Goal: Task Accomplishment & Management: Use online tool/utility

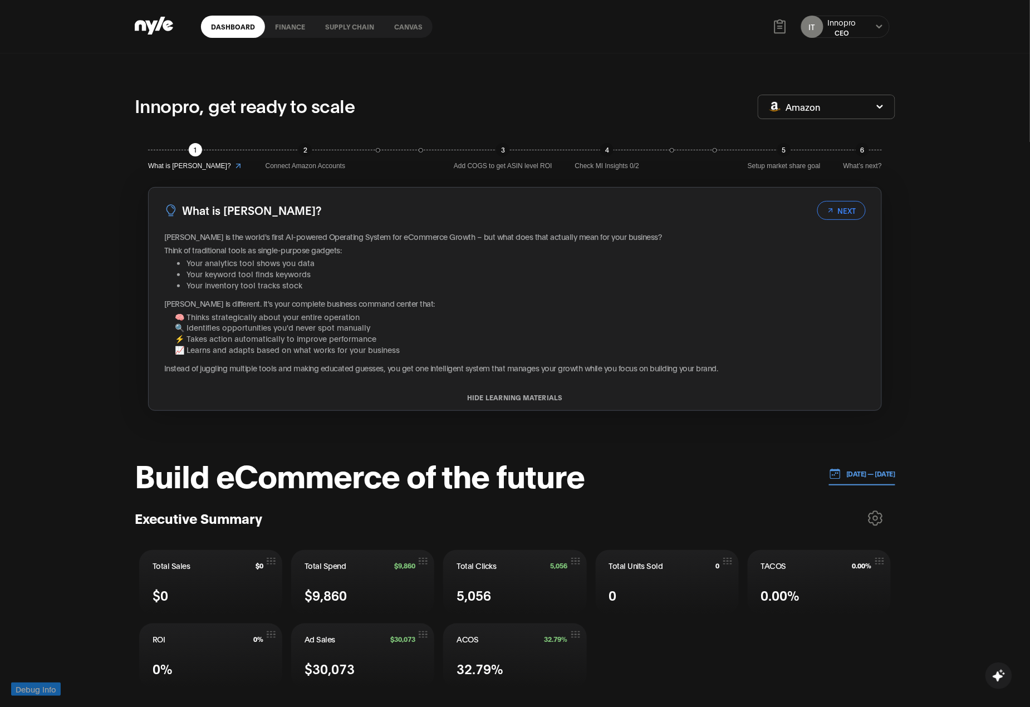
click at [656, 475] on p "29.09.2025 — 06.10.2025" at bounding box center [868, 474] width 55 height 10
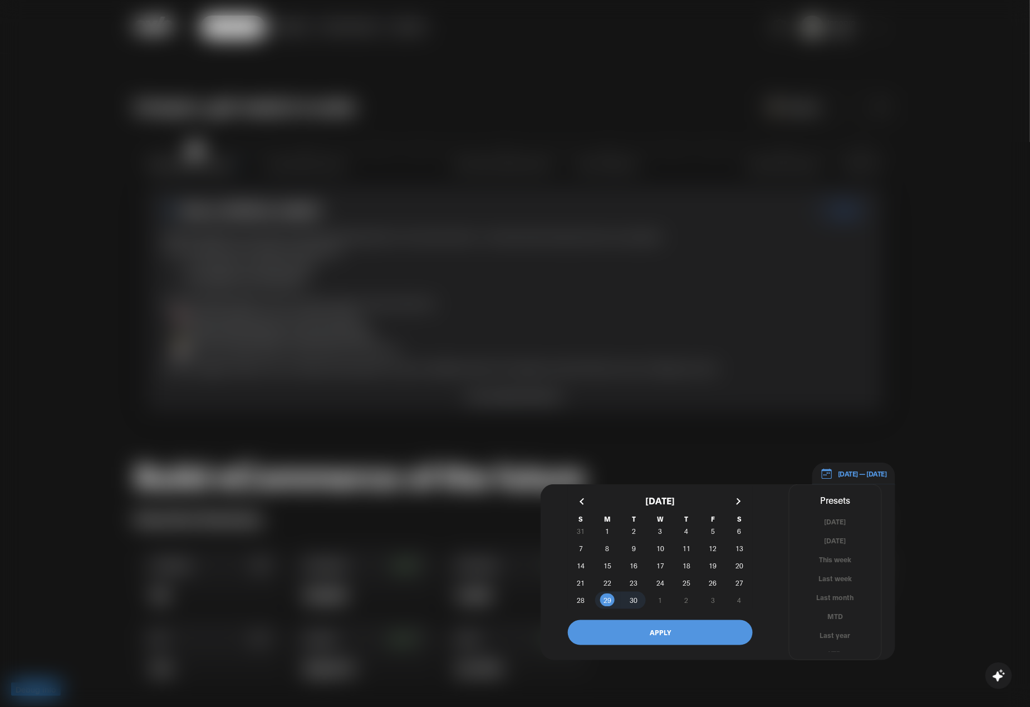
click at [577, 502] on button "button" at bounding box center [583, 502] width 20 height 20
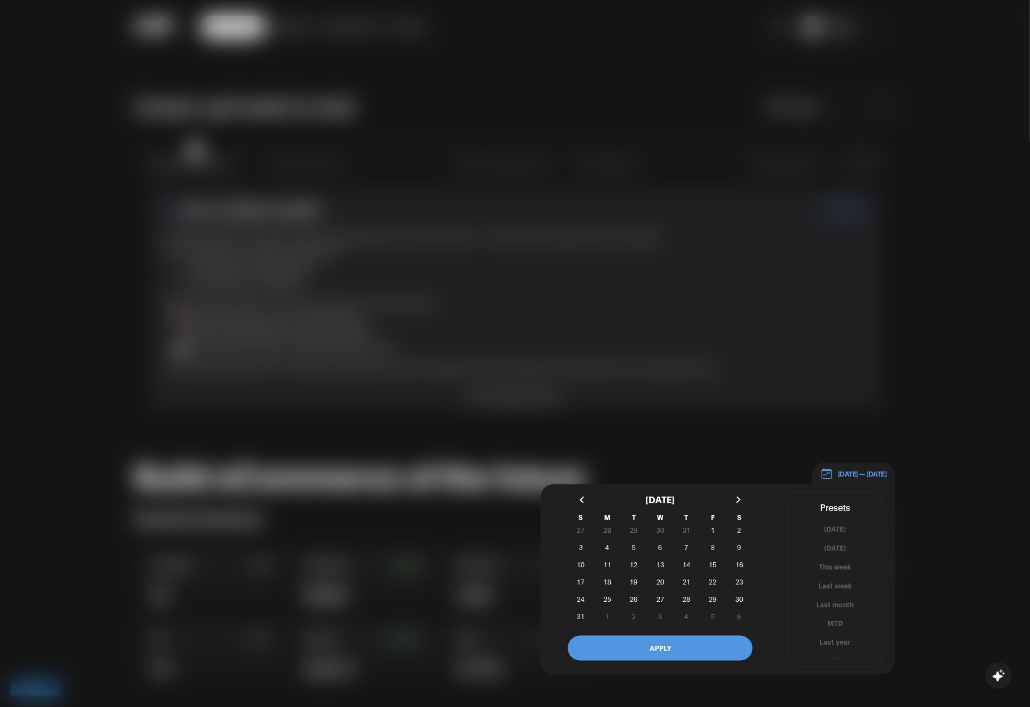
click at [577, 502] on button "button" at bounding box center [583, 500] width 20 height 20
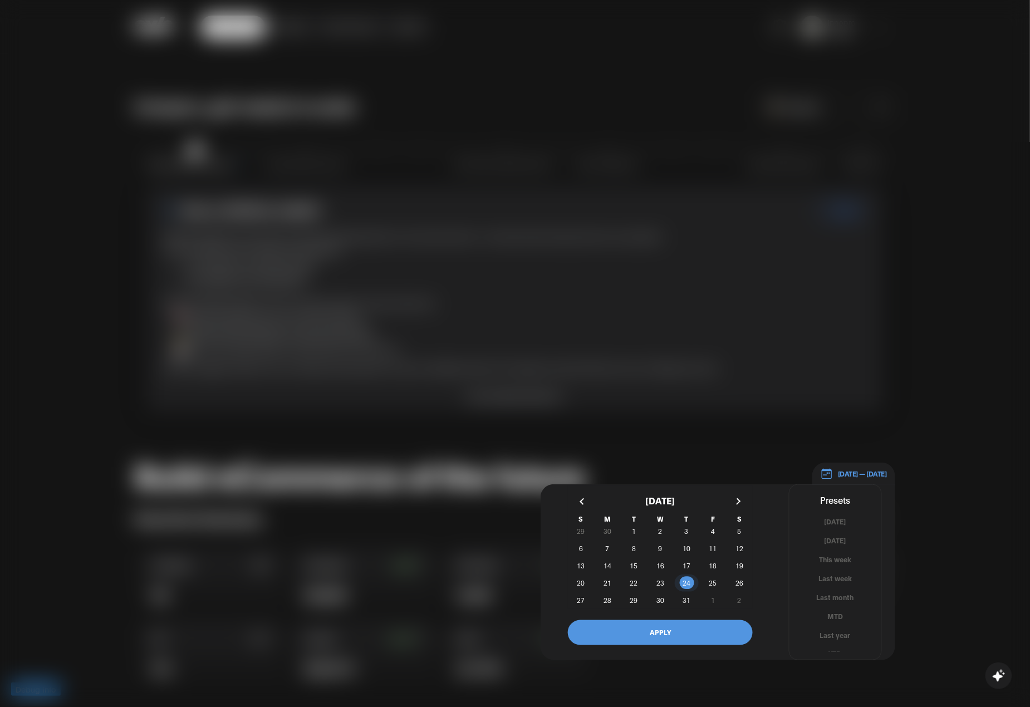
click at [656, 584] on span "24" at bounding box center [687, 583] width 8 height 20
click at [656, 602] on span "31" at bounding box center [687, 600] width 8 height 20
click at [656, 639] on button "APPLY" at bounding box center [660, 632] width 185 height 25
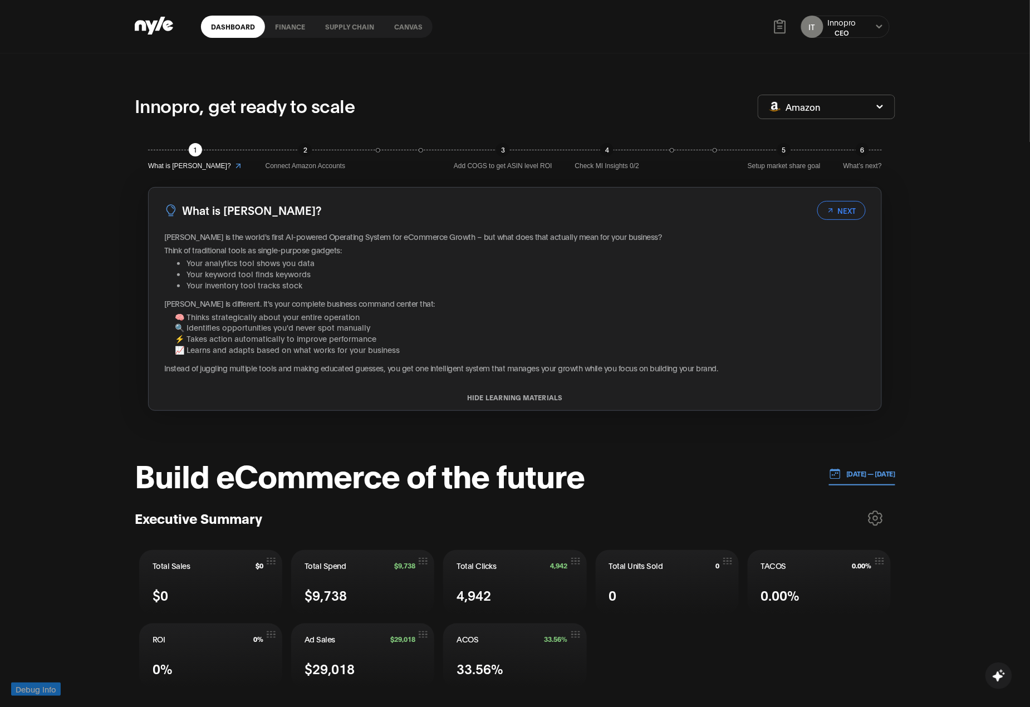
click at [844, 469] on p "[DATE] — [DATE]" at bounding box center [868, 474] width 55 height 10
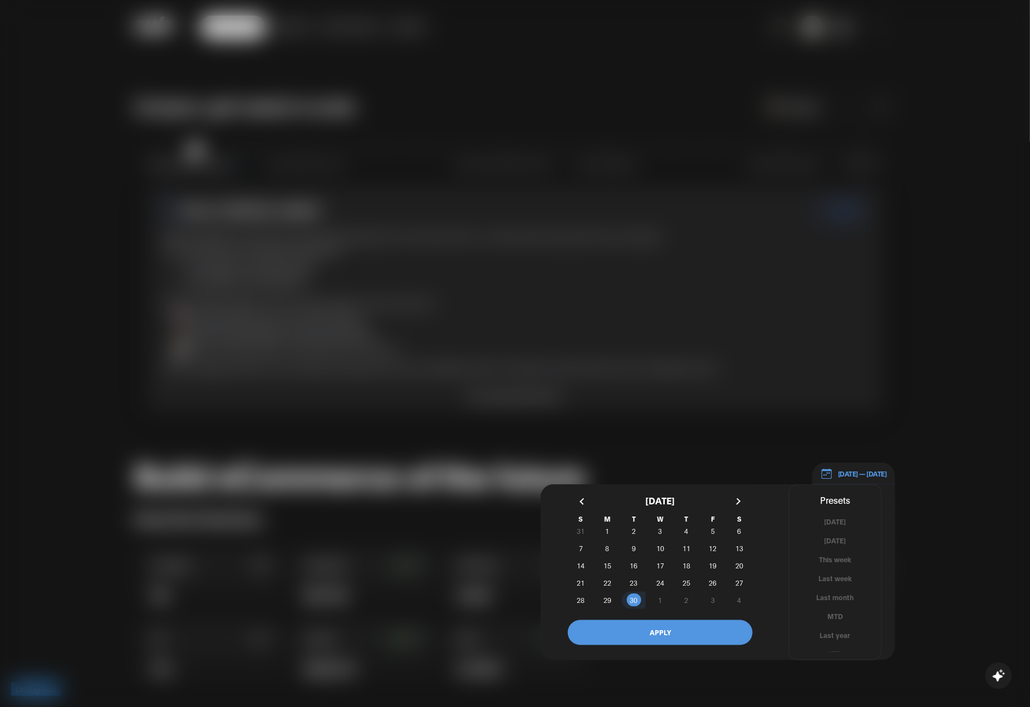
click at [579, 501] on button "button" at bounding box center [583, 502] width 20 height 20
click at [580, 501] on button "button" at bounding box center [583, 502] width 20 height 20
click at [683, 584] on span "24" at bounding box center [687, 583] width 8 height 20
click at [687, 597] on span "31" at bounding box center [687, 600] width 8 height 20
click at [692, 635] on button "APPLY" at bounding box center [660, 632] width 185 height 25
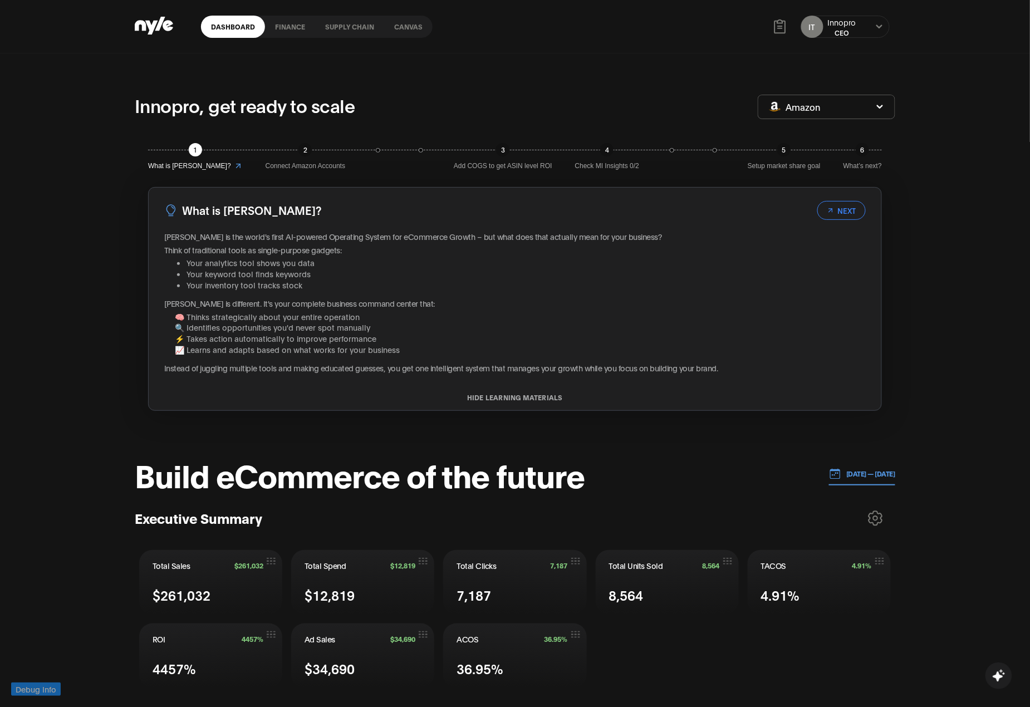
scroll to position [74, 0]
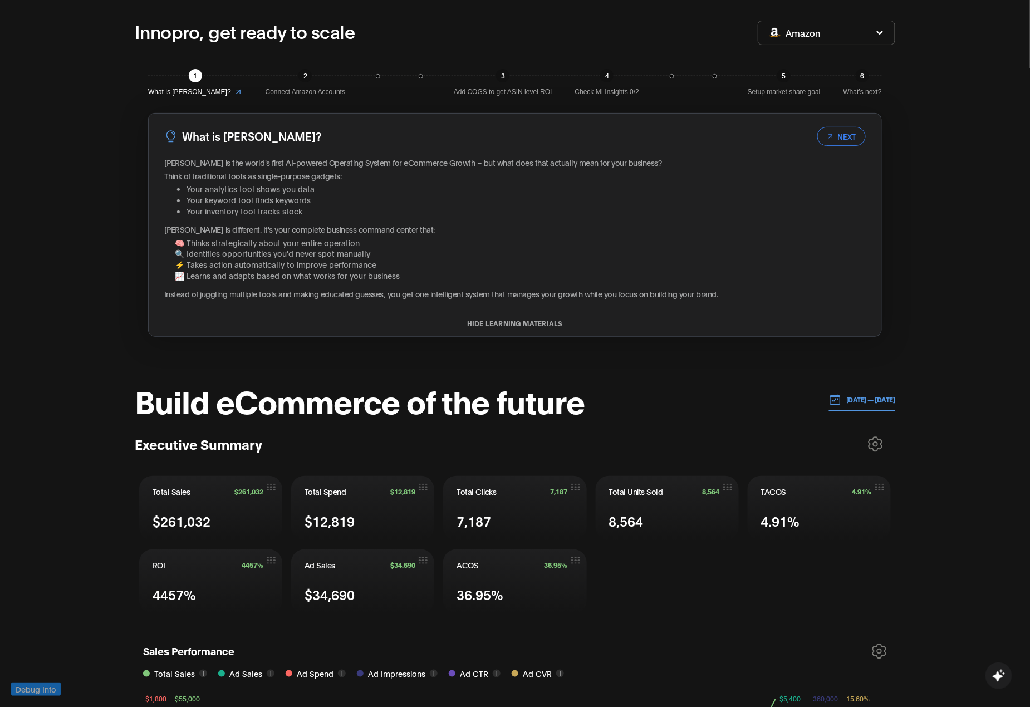
click at [863, 404] on p "[DATE] — [DATE]" at bounding box center [868, 400] width 55 height 10
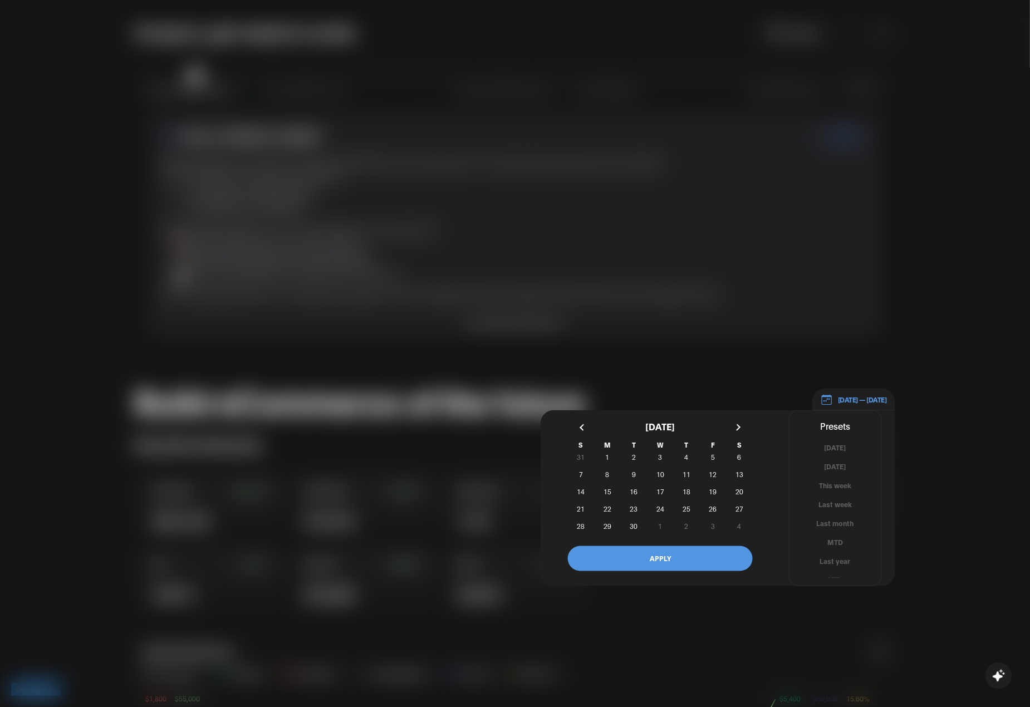
click at [939, 433] on div at bounding box center [515, 353] width 1030 height 707
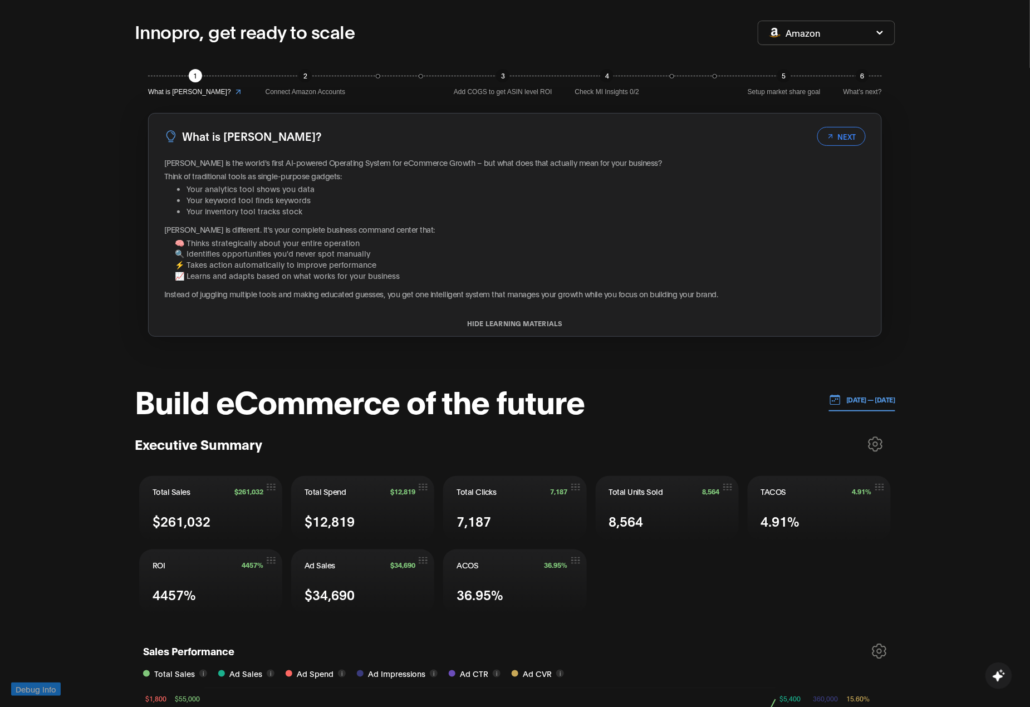
click at [876, 444] on icon at bounding box center [875, 445] width 15 height 16
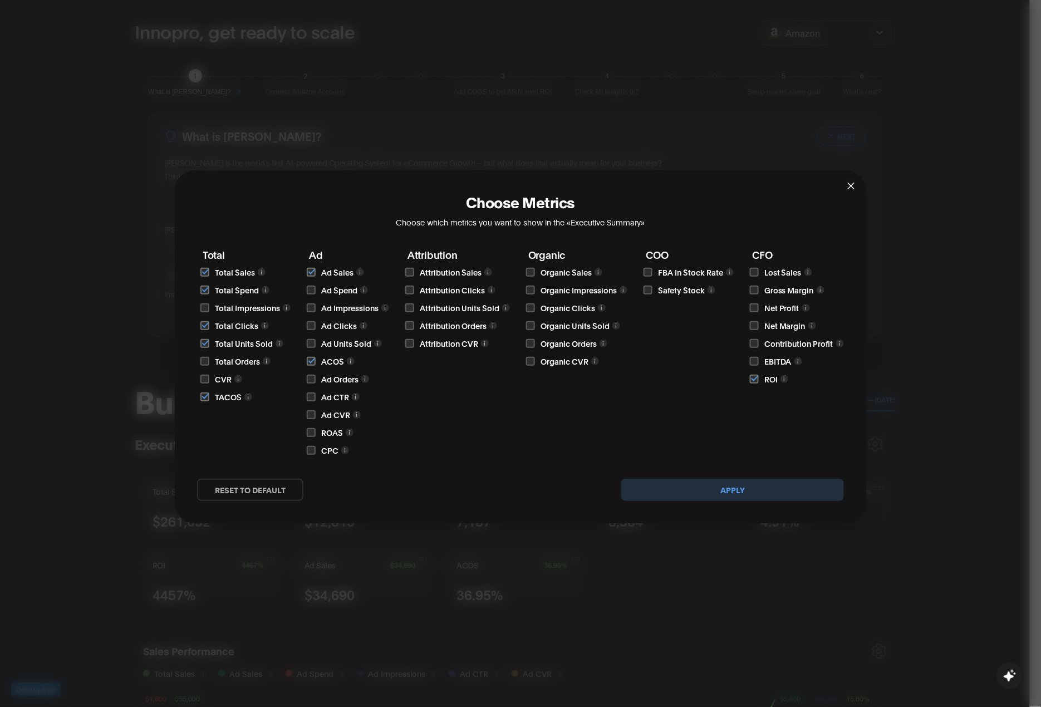
click at [310, 308] on input "checkbox" at bounding box center [311, 307] width 9 height 9
checkbox input "true"
click at [725, 488] on button "Apply" at bounding box center [732, 490] width 223 height 22
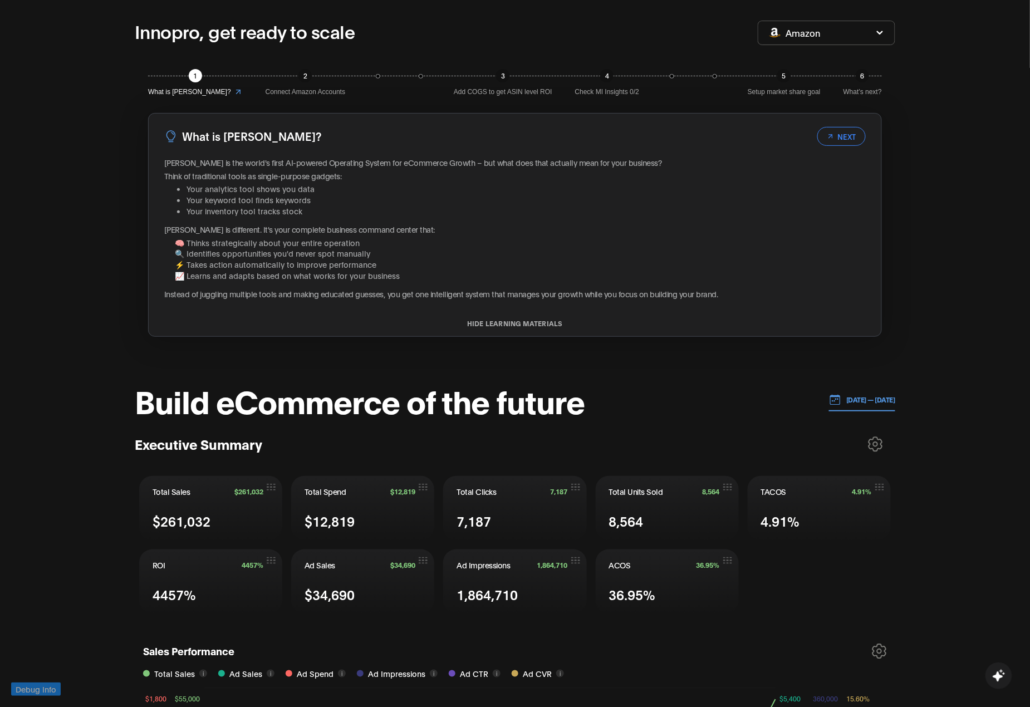
click at [847, 404] on p "[DATE] — [DATE]" at bounding box center [868, 400] width 55 height 10
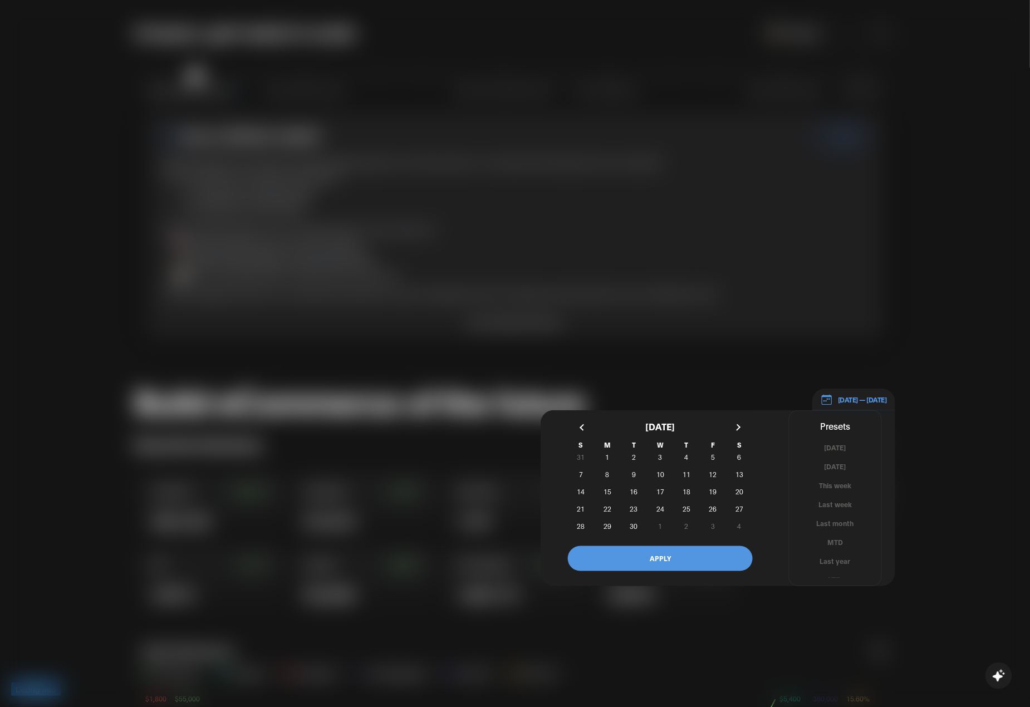
click at [580, 426] on button "button" at bounding box center [583, 428] width 20 height 20
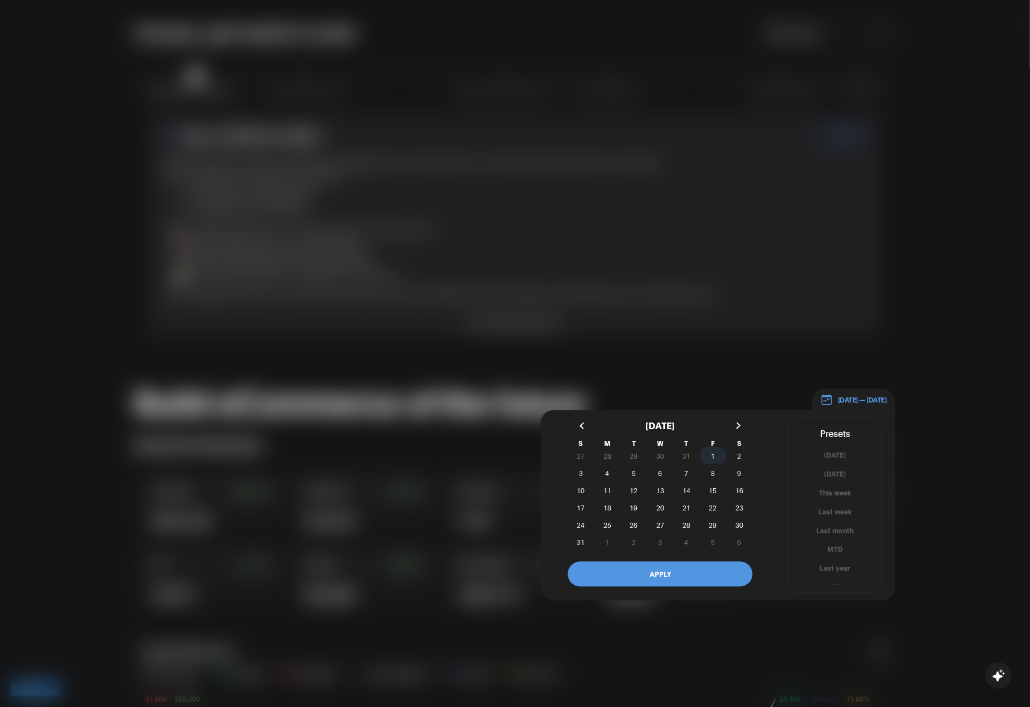
click at [716, 454] on span "1" at bounding box center [713, 456] width 26 height 12
click at [687, 473] on span "7" at bounding box center [687, 473] width 4 height 20
click at [713, 570] on button "APPLY" at bounding box center [660, 574] width 185 height 25
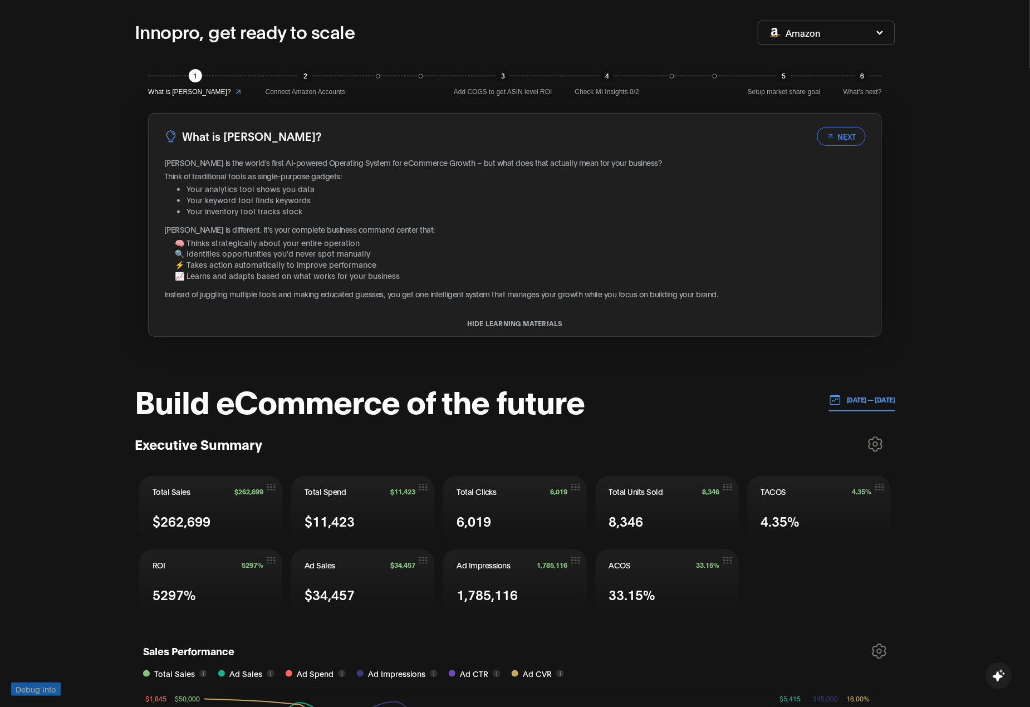
scroll to position [0, 0]
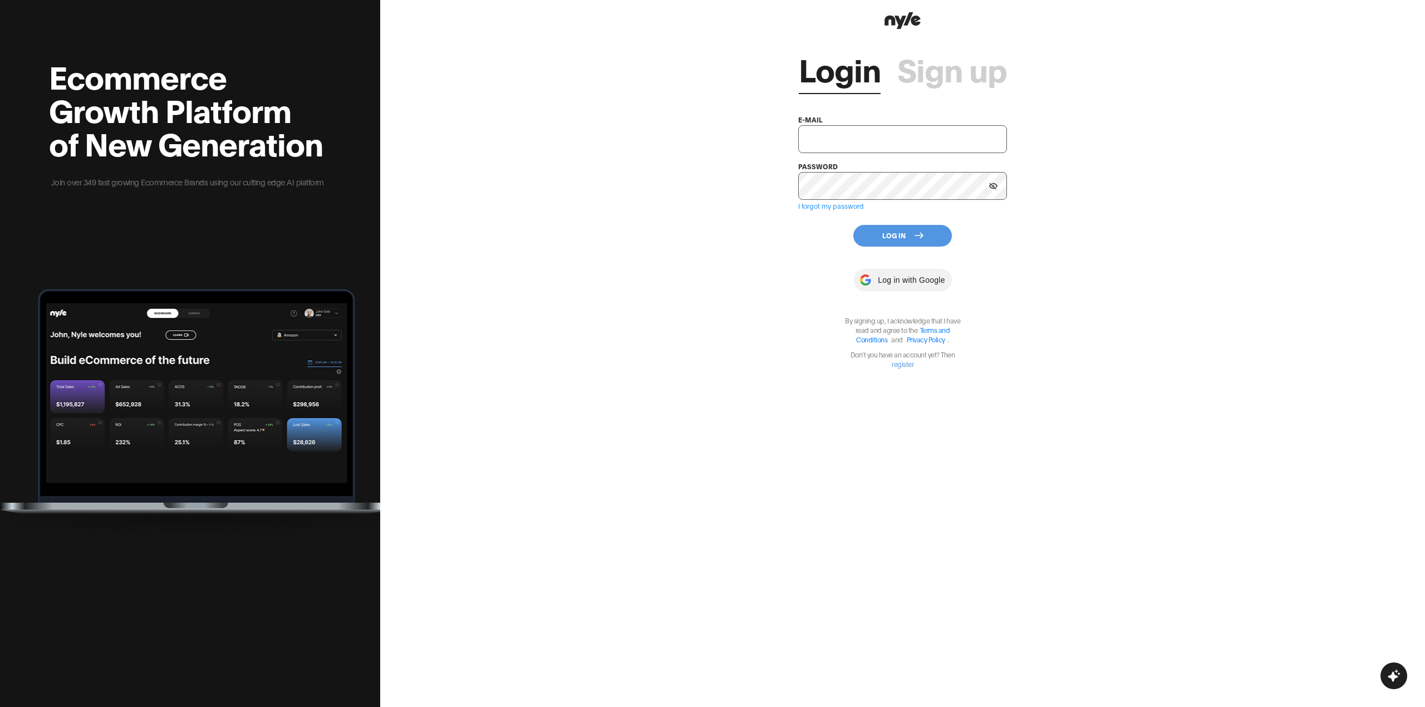
click at [813, 141] on input "text" at bounding box center [902, 139] width 209 height 28
type input "[EMAIL_ADDRESS][PERSON_NAME]"
click at [911, 237] on button "Log In" at bounding box center [903, 236] width 99 height 22
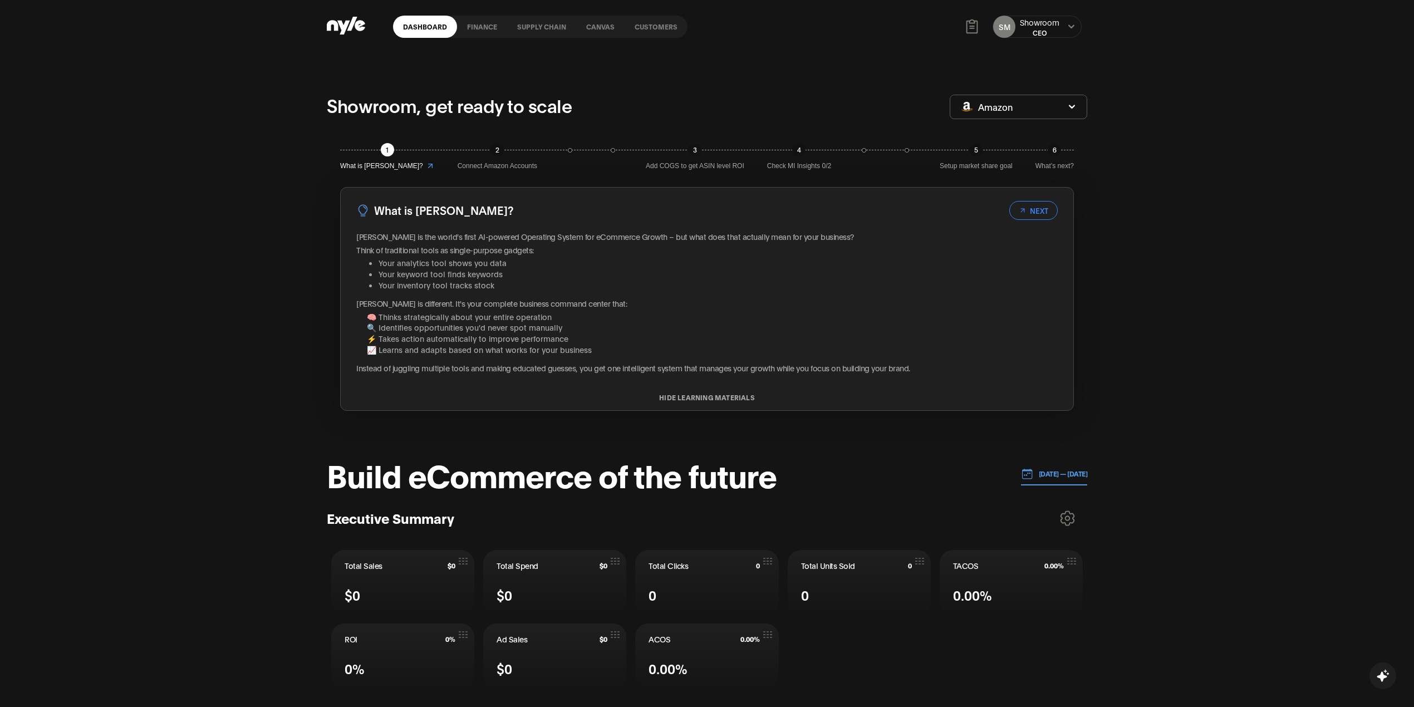
click at [660, 24] on link "Customers" at bounding box center [656, 27] width 63 height 22
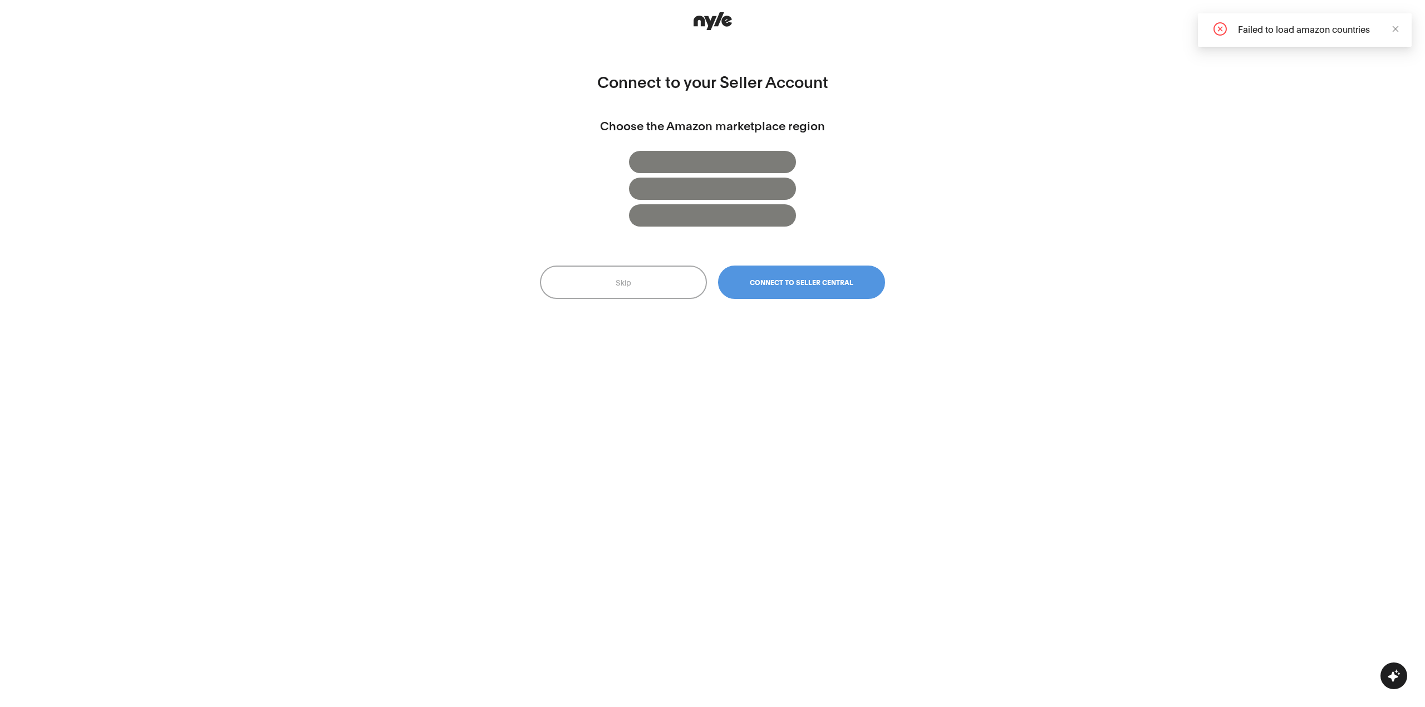
click at [647, 279] on button "Skip" at bounding box center [623, 282] width 167 height 33
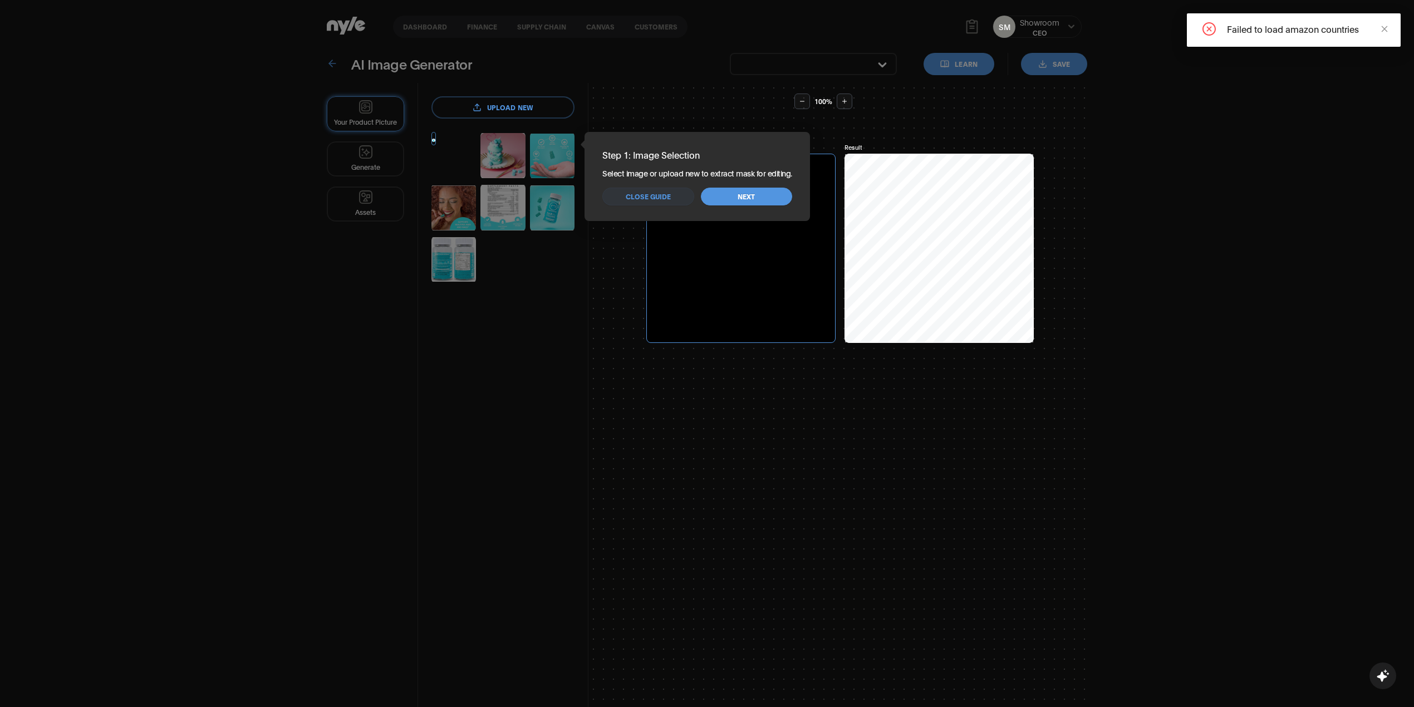
click at [644, 186] on div "Step 1: Image Selection Select image or upload new to extract mask for editing.…" at bounding box center [698, 177] width 208 height 76
click at [646, 194] on span "Close guide" at bounding box center [648, 197] width 45 height 11
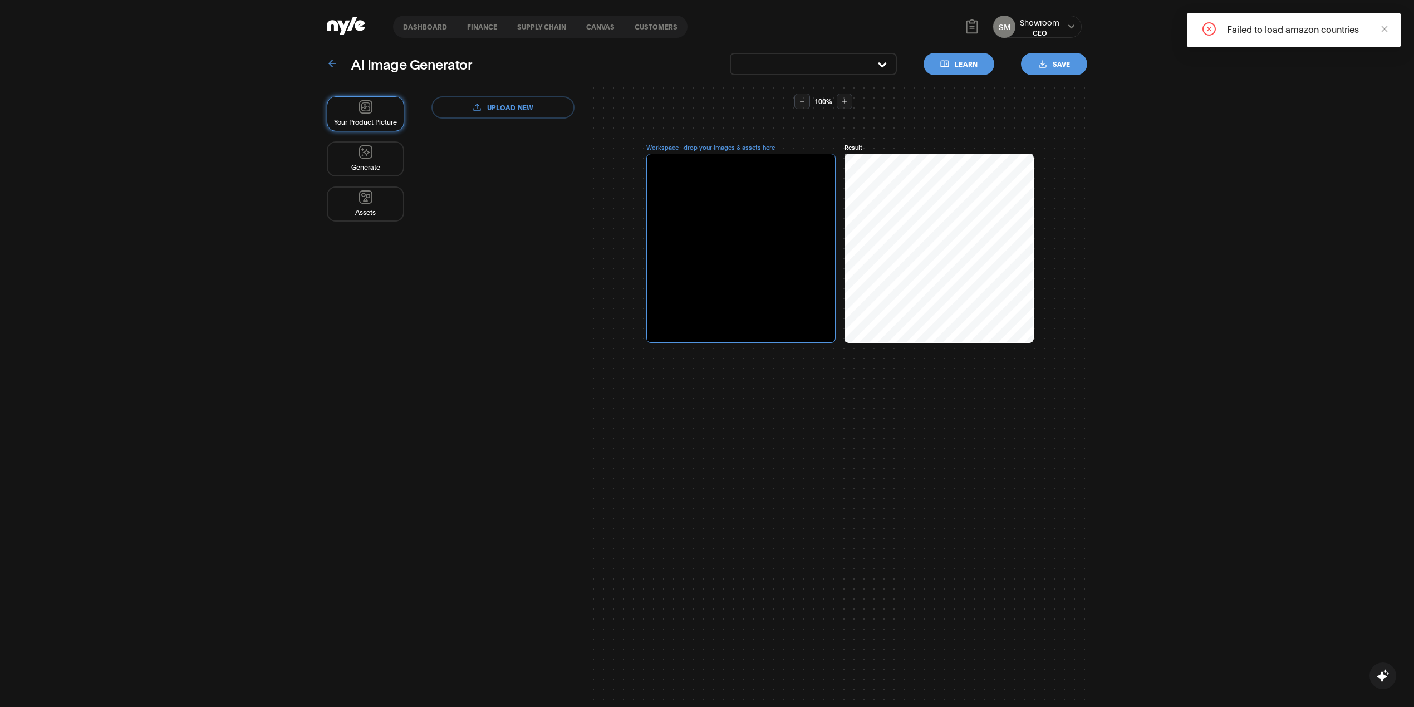
click at [430, 27] on link "Dashboard" at bounding box center [425, 27] width 64 height 22
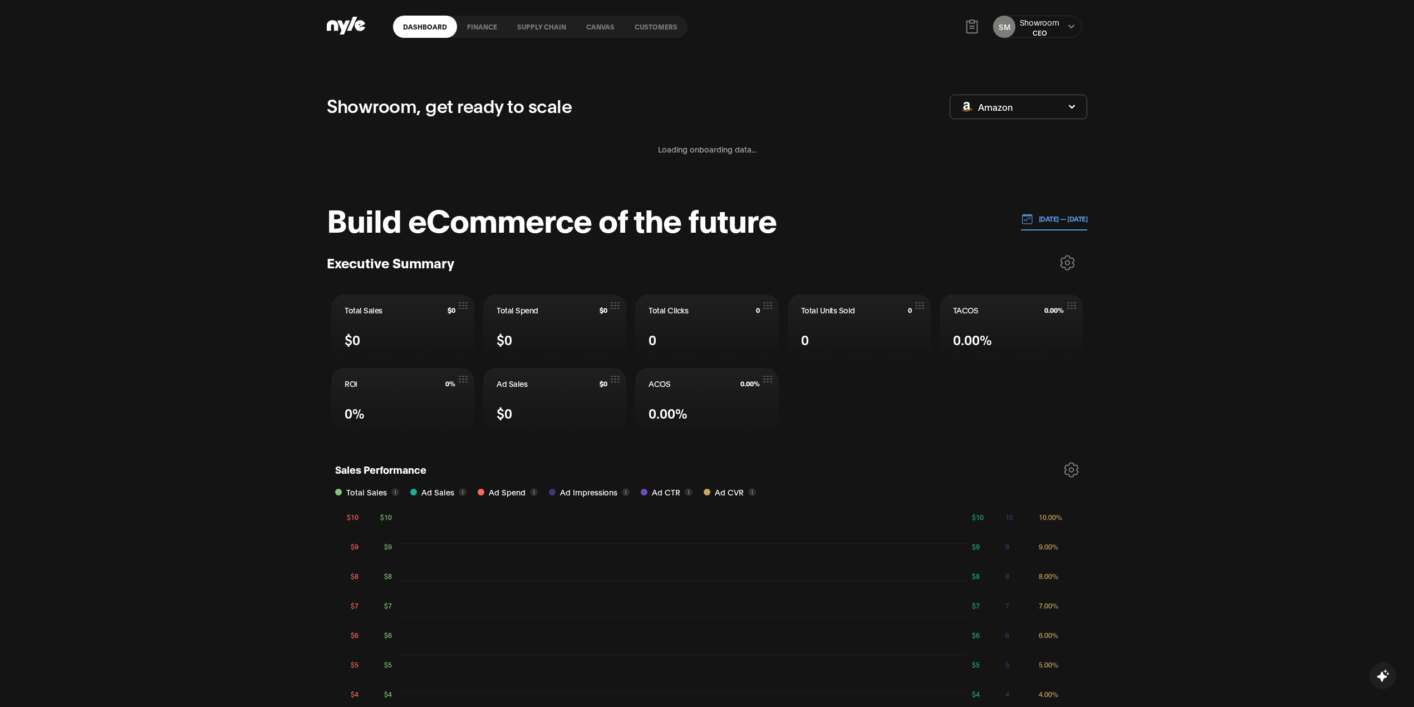
click at [656, 28] on link "Customers" at bounding box center [656, 27] width 63 height 22
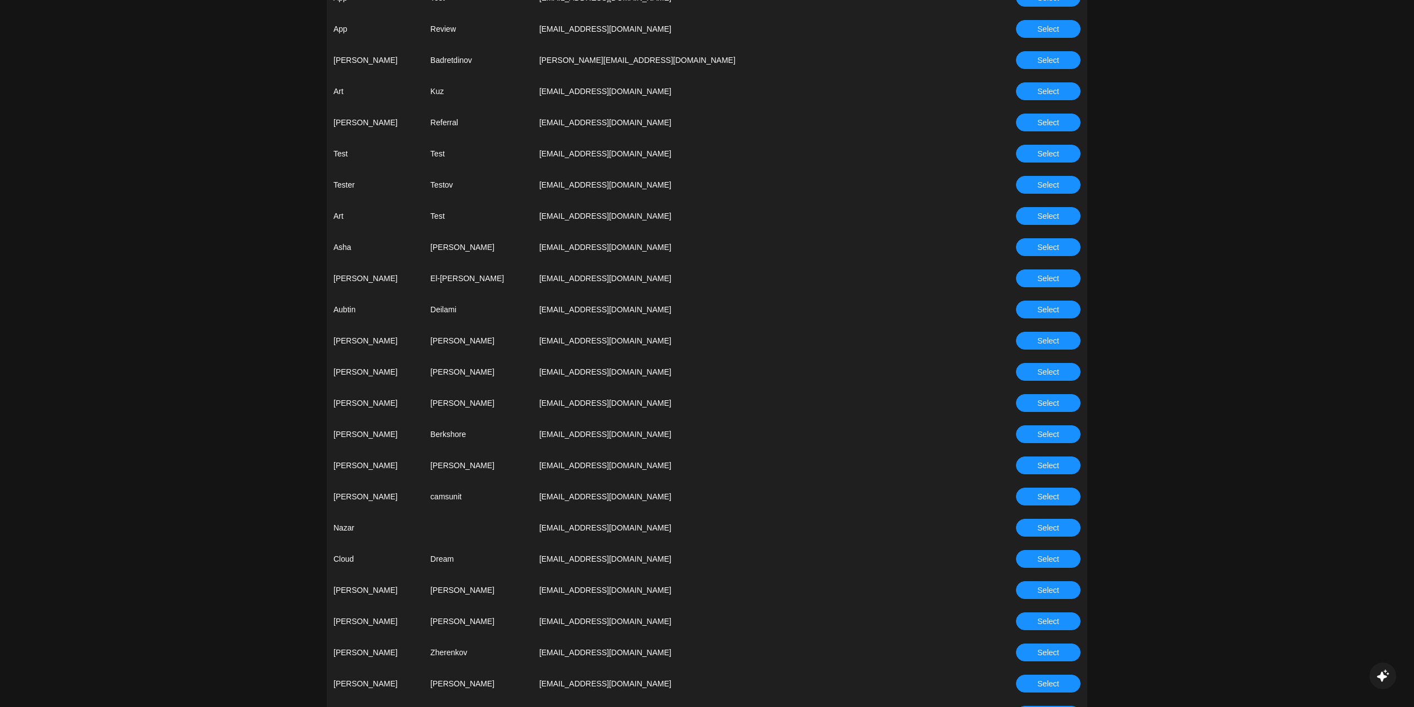
scroll to position [668, 0]
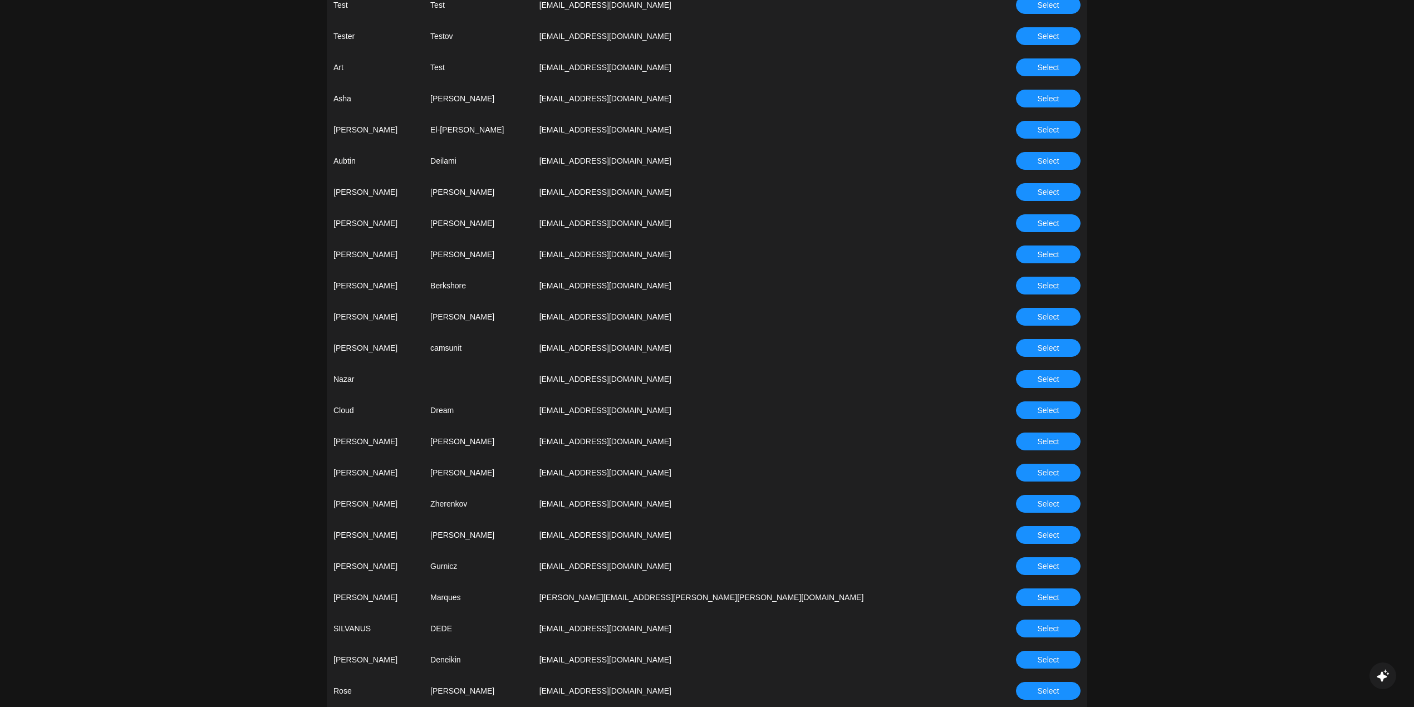
click at [1055, 509] on span "Select" at bounding box center [1049, 504] width 22 height 12
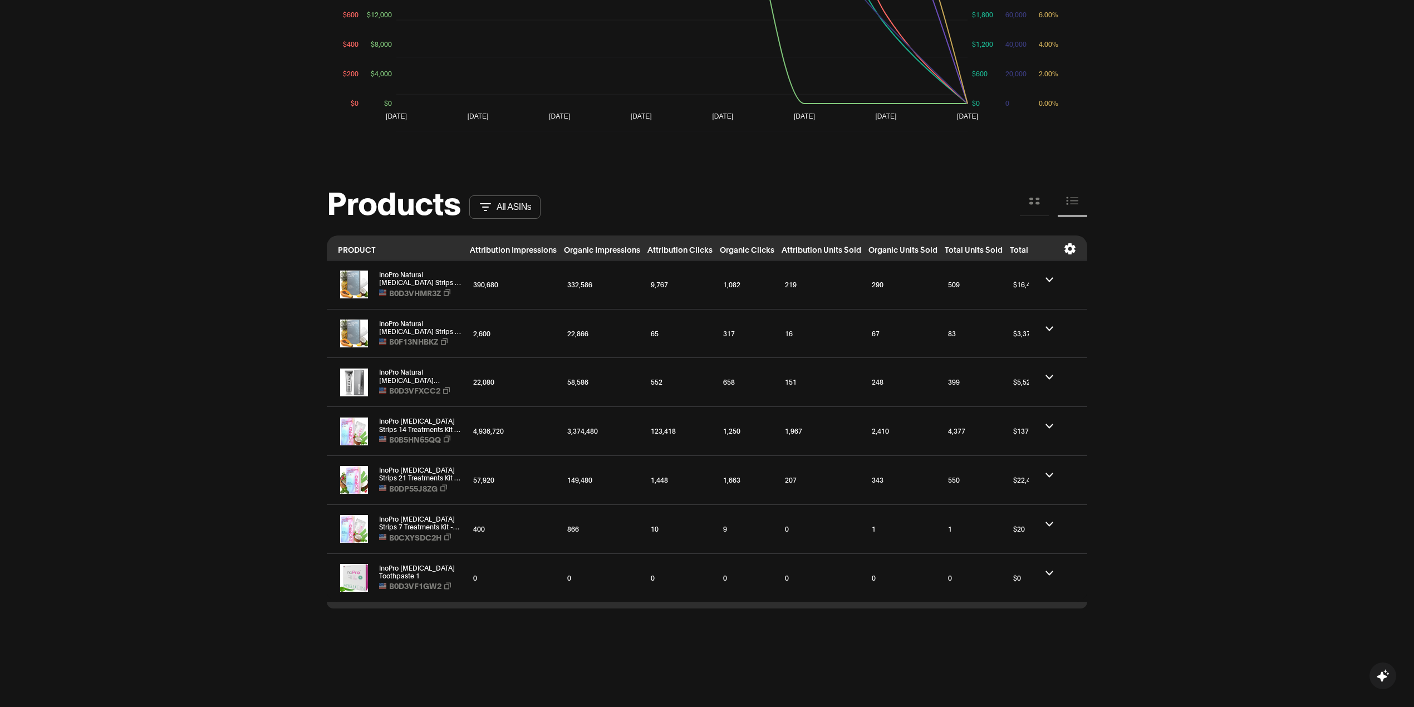
scroll to position [816, 0]
